Goal: Task Accomplishment & Management: Complete application form

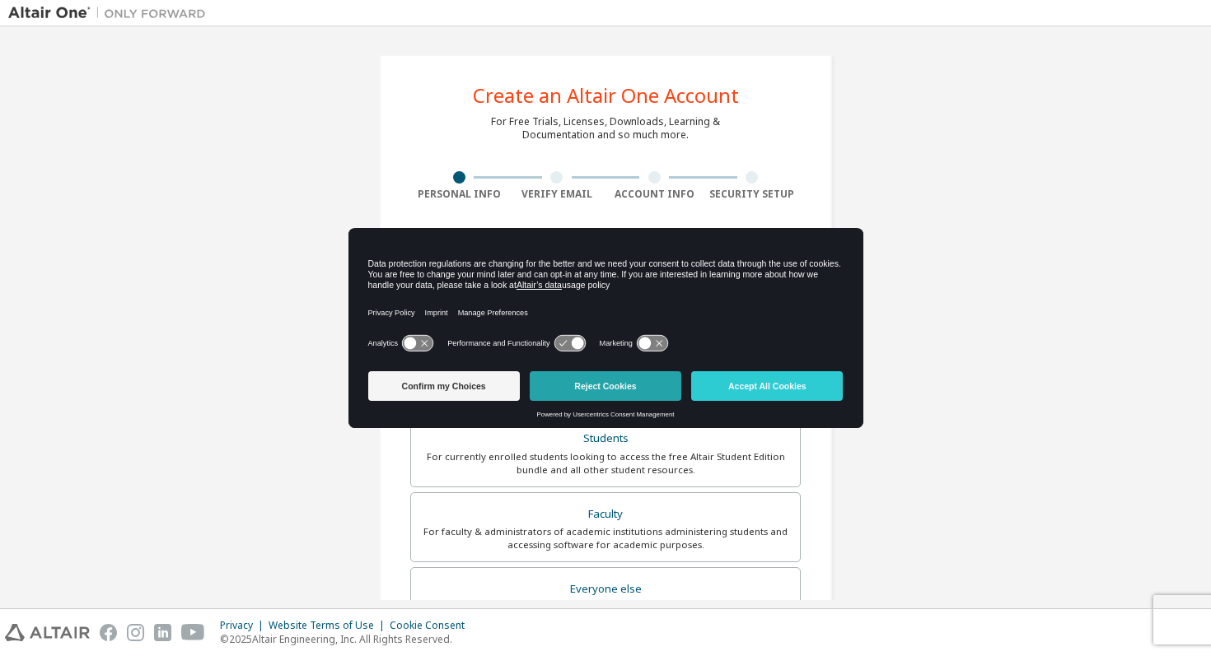
click at [655, 381] on button "Reject Cookies" at bounding box center [606, 386] width 152 height 30
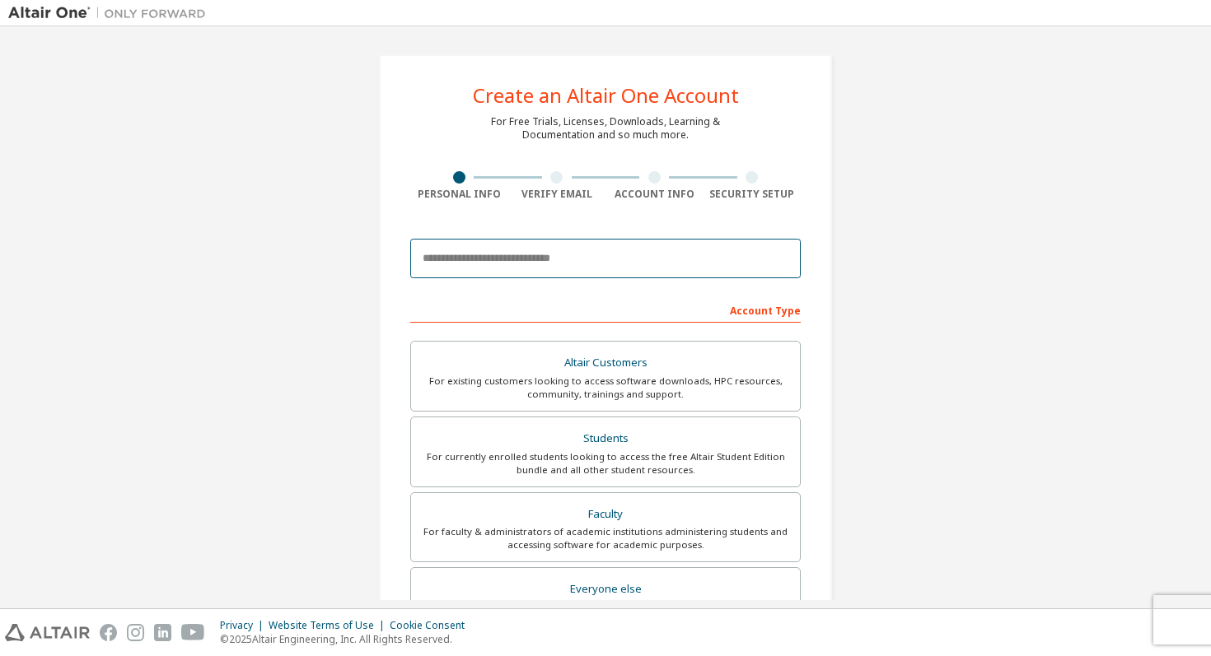
click at [641, 259] on input "email" at bounding box center [605, 259] width 390 height 40
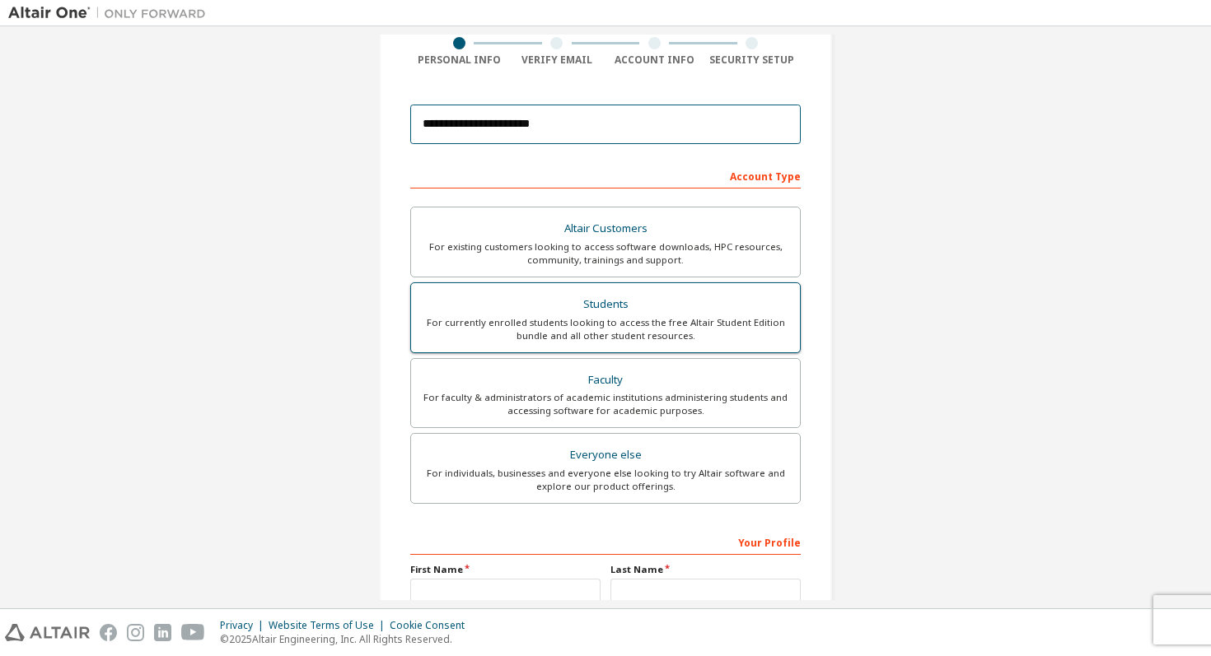
type input "**********"
click at [714, 320] on div "For currently enrolled students looking to access the free Altair Student Editi…" at bounding box center [605, 329] width 369 height 26
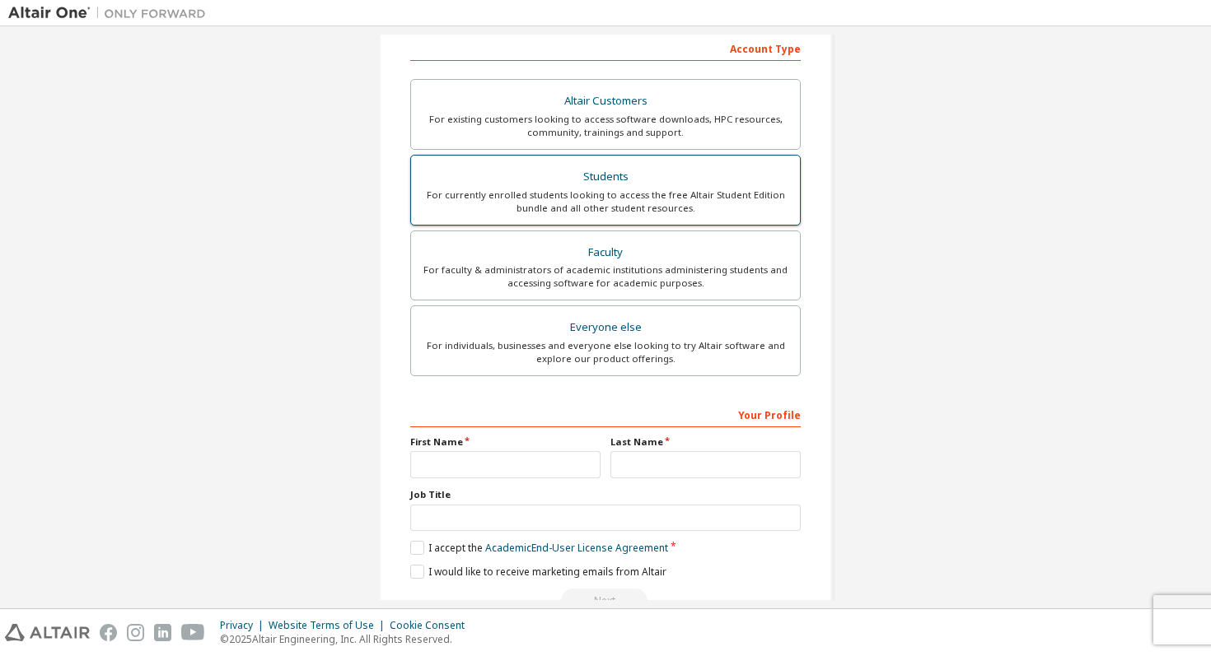
scroll to position [306, 0]
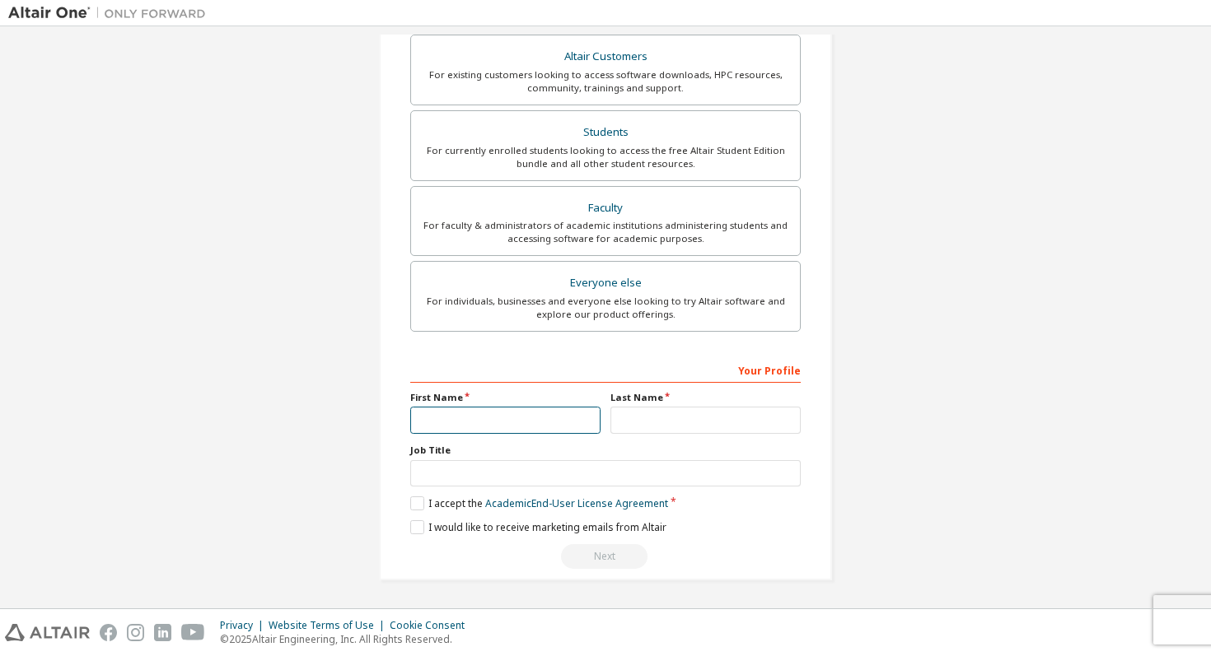
click at [538, 414] on input "text" at bounding box center [505, 420] width 190 height 27
type input "****"
click at [677, 417] on input "text" at bounding box center [705, 420] width 190 height 27
type input "*********"
click at [413, 499] on label "I accept the Academic End-User License Agreement" at bounding box center [539, 504] width 258 height 14
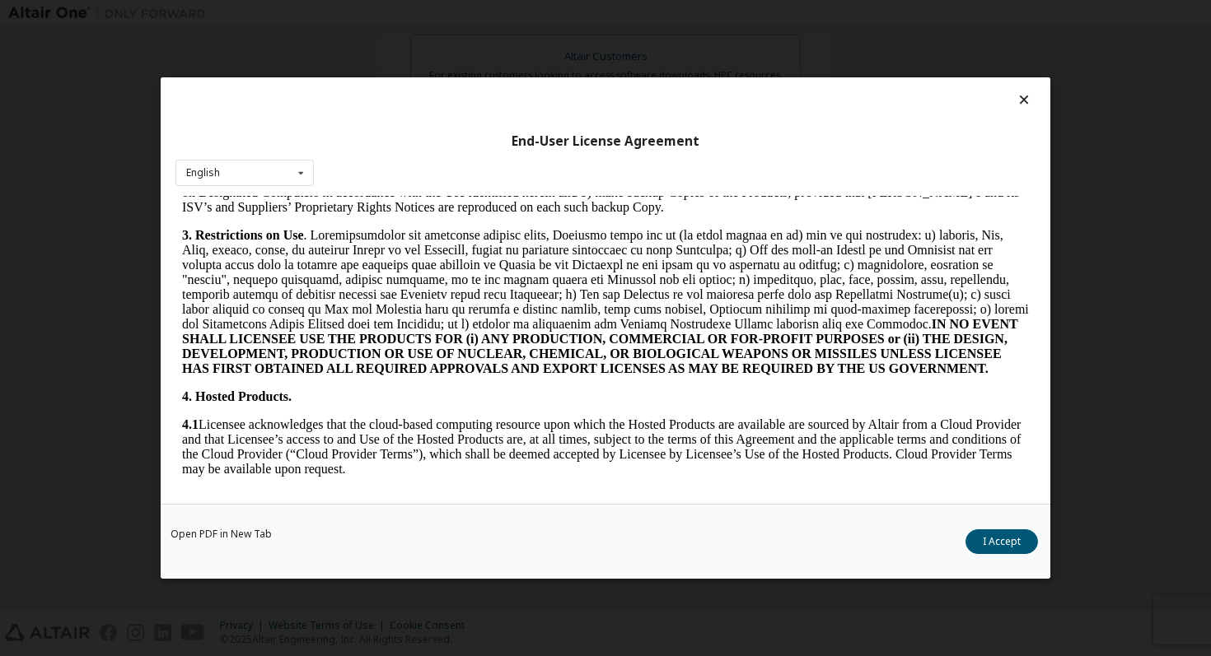
scroll to position [1180, 0]
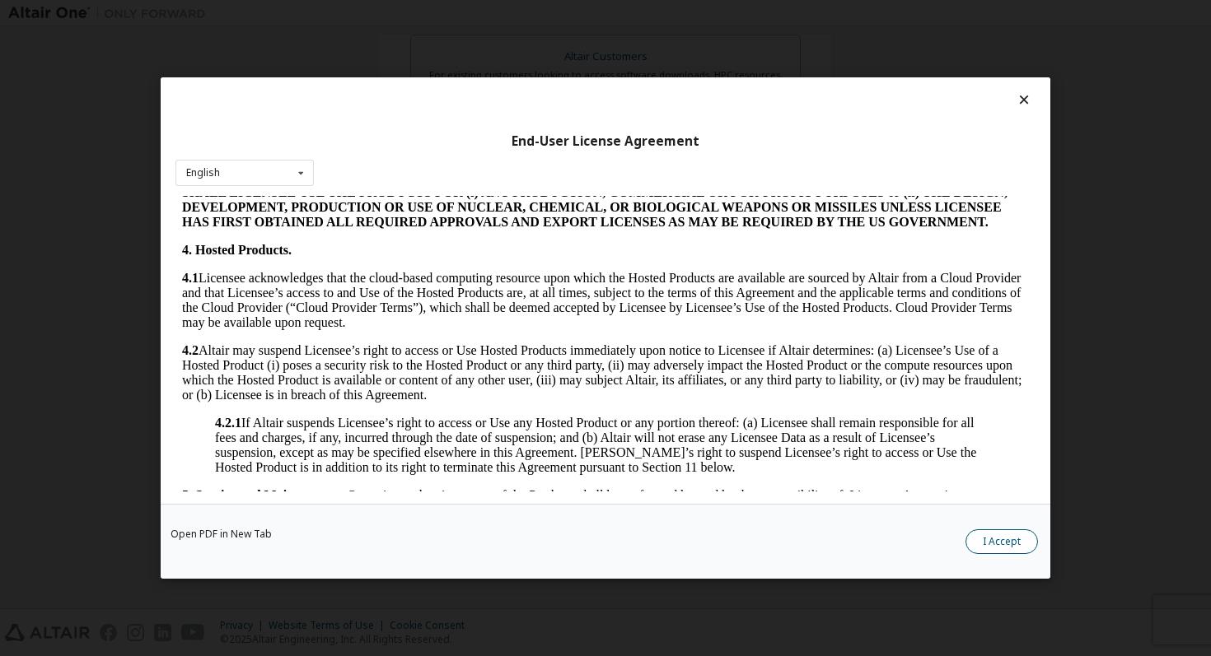
click at [998, 545] on button "I Accept" at bounding box center [1001, 542] width 72 height 25
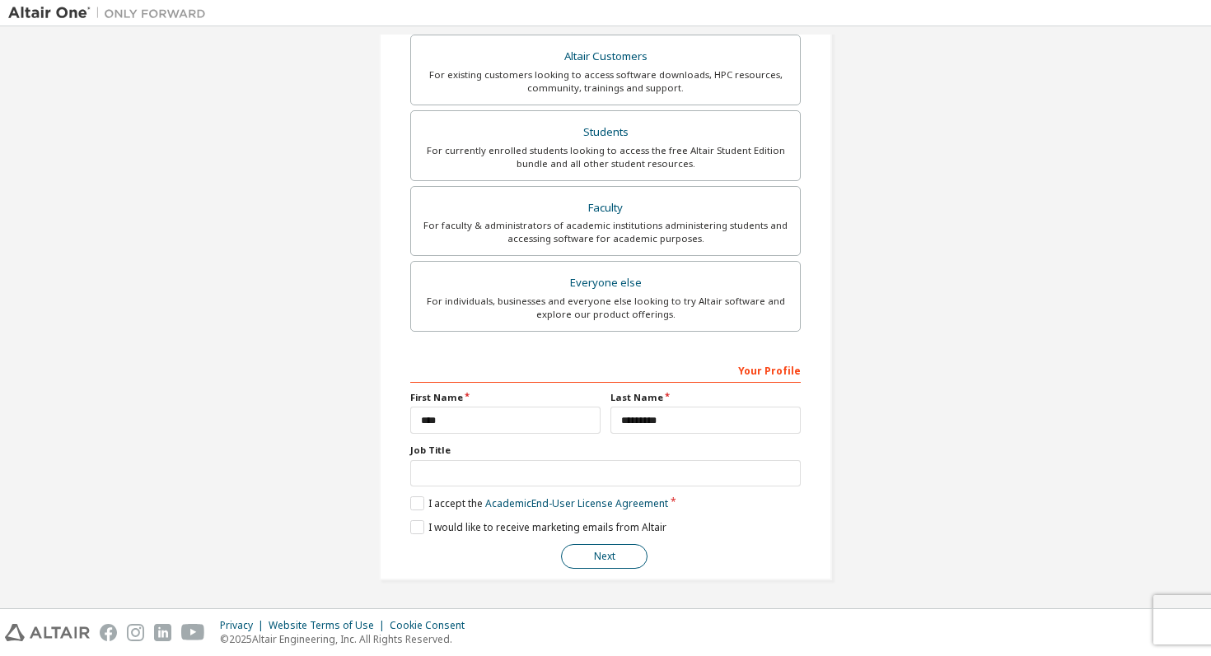
click at [607, 550] on button "Next" at bounding box center [604, 556] width 86 height 25
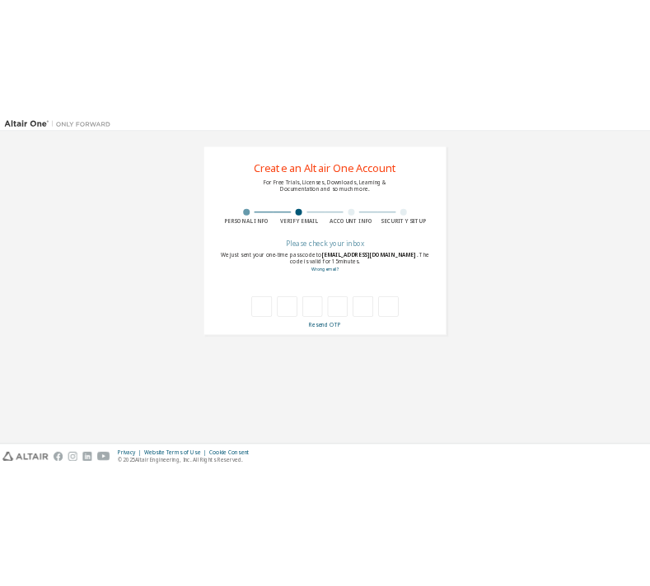
scroll to position [0, 0]
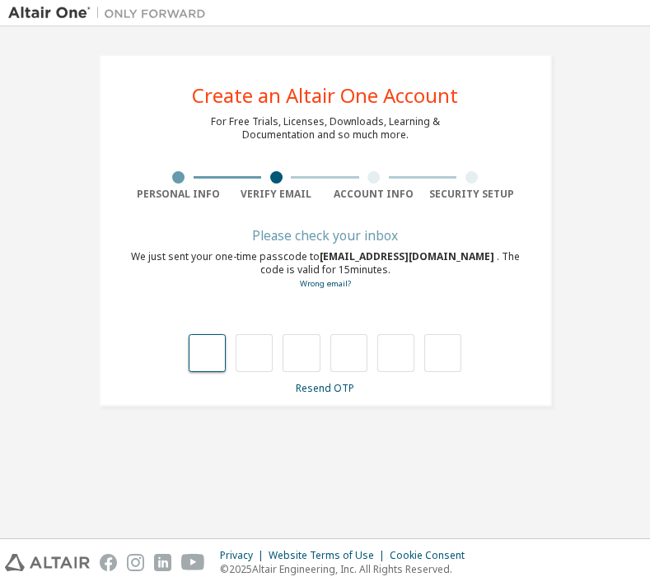
type input "*"
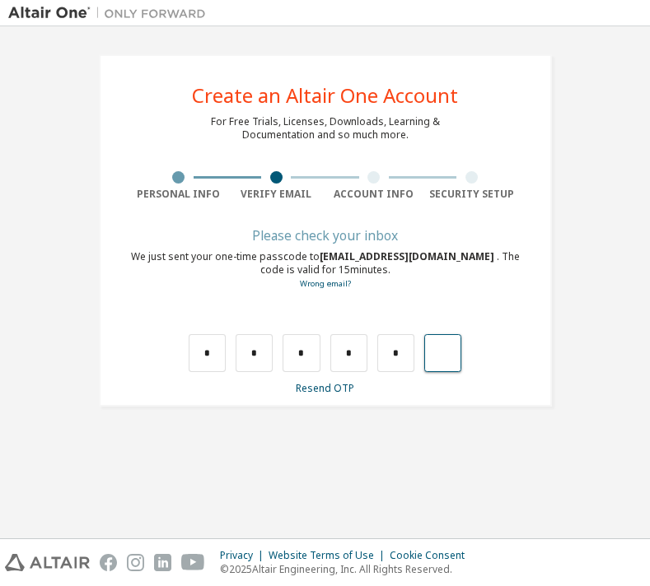
type input "*"
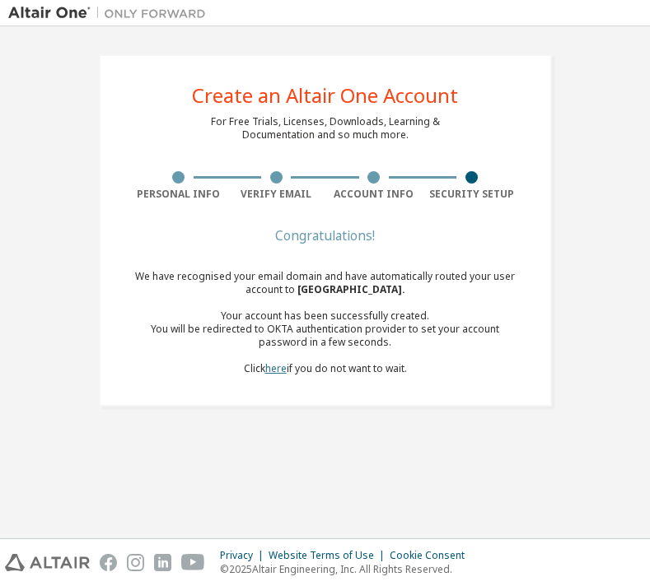
click at [269, 373] on link "here" at bounding box center [275, 369] width 21 height 14
